Goal: Task Accomplishment & Management: Manage account settings

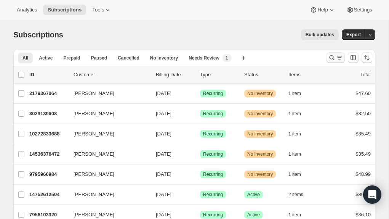
click at [330, 55] on icon "Search and filter results" at bounding box center [332, 58] width 8 height 8
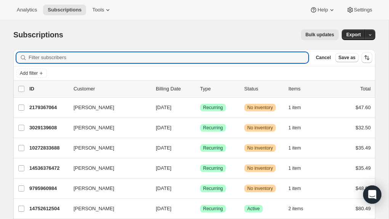
paste input "[PERSON_NAME][EMAIL_ADDRESS][DOMAIN_NAME]"
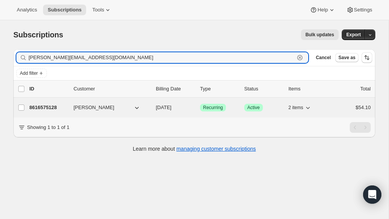
type input "[PERSON_NAME][EMAIL_ADDRESS][DOMAIN_NAME]"
click at [49, 102] on div "8616575128 [PERSON_NAME] [DATE] Success Recurring Success Active 2 items $54.10" at bounding box center [199, 107] width 341 height 11
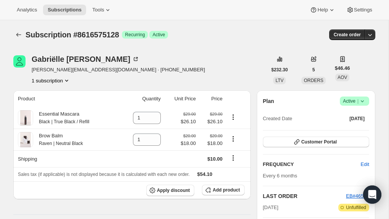
click at [366, 101] on span "Success Active |" at bounding box center [354, 100] width 29 height 9
click at [353, 114] on span "Pause subscription" at bounding box center [352, 116] width 42 height 6
